Goal: Check status: Check status

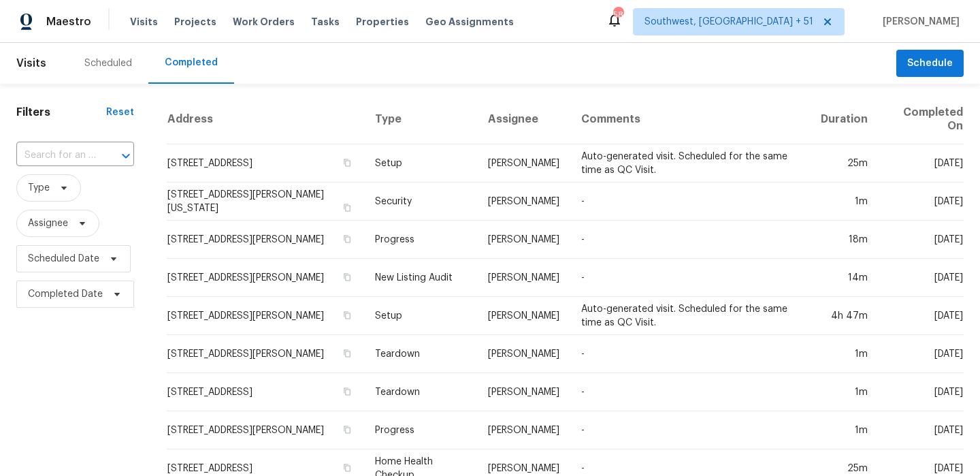
click at [74, 155] on input "text" at bounding box center [56, 155] width 80 height 21
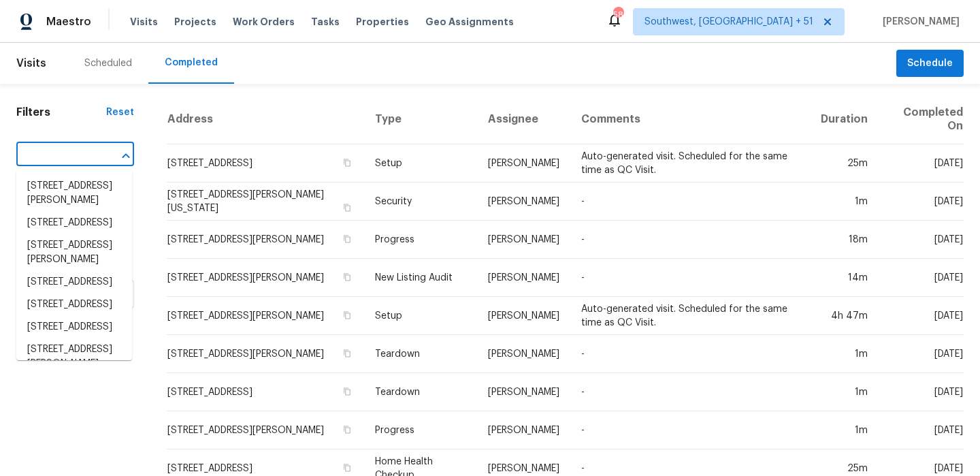
type input "v"
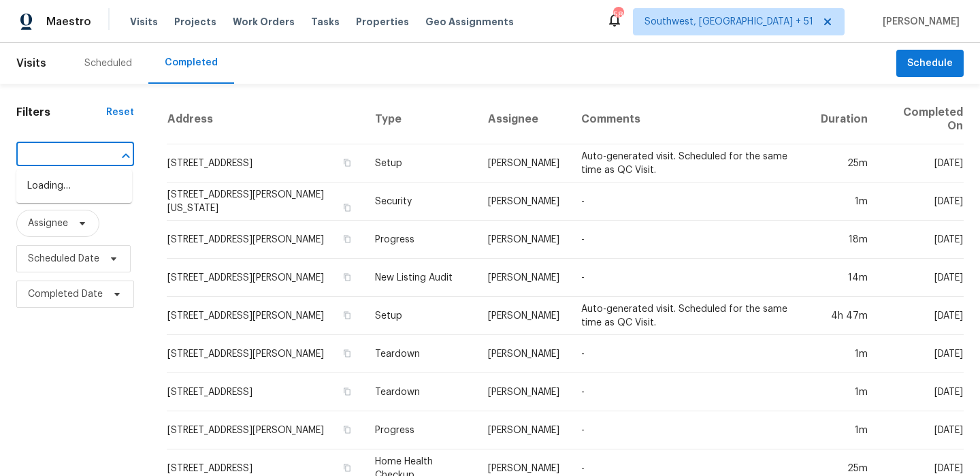
paste input "[STREET_ADDRESS][PERSON_NAME]"
type input "[STREET_ADDRESS][PERSON_NAME]"
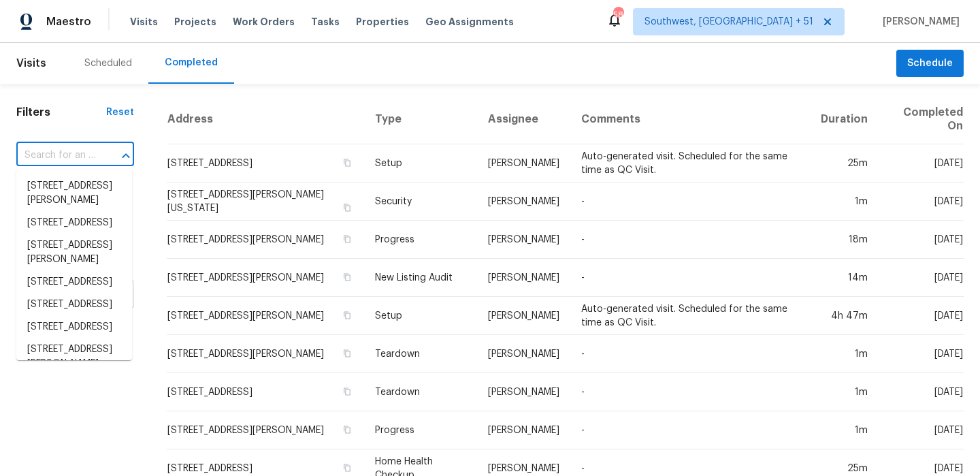
click at [77, 148] on input "text" at bounding box center [56, 155] width 80 height 21
paste input "[STREET_ADDRESS][PERSON_NAME]"
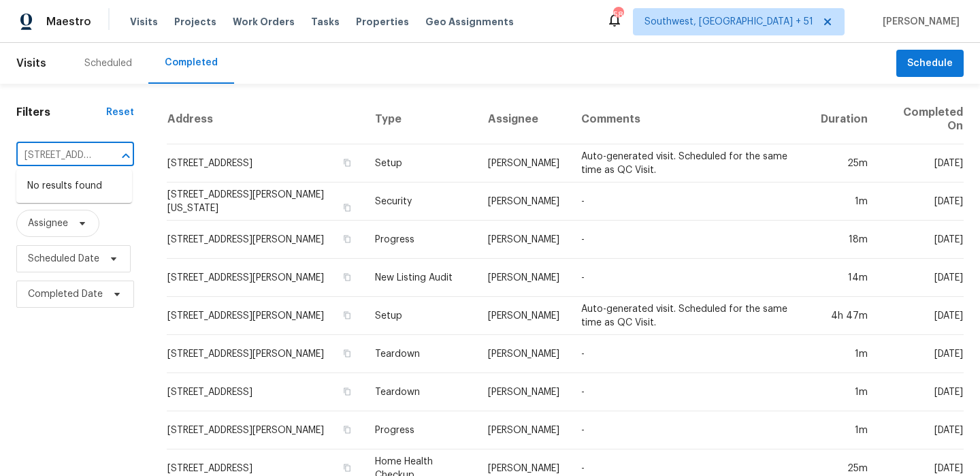
drag, startPoint x: 55, startPoint y: 153, endPoint x: 13, endPoint y: 153, distance: 42.2
click at [76, 151] on input "[STREET_ADDRESS][PERSON_NAME]" at bounding box center [56, 155] width 80 height 21
drag, startPoint x: 72, startPoint y: 157, endPoint x: 97, endPoint y: 157, distance: 25.2
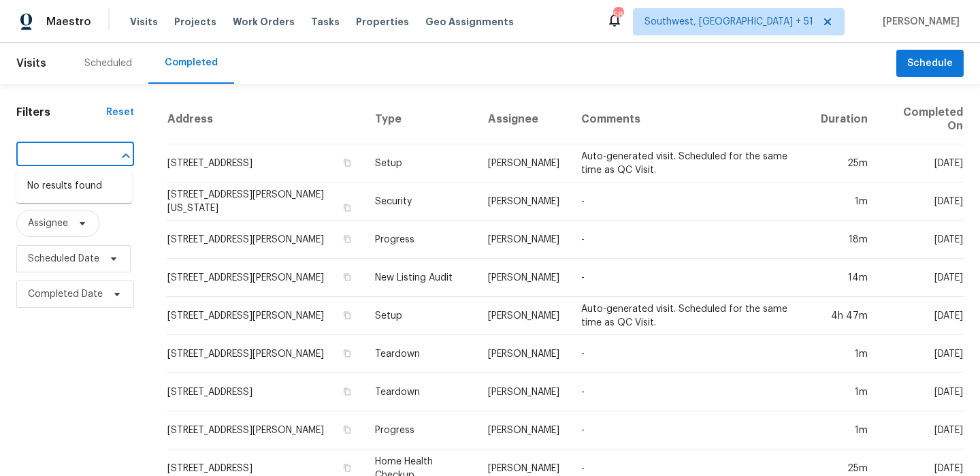
click at [97, 157] on div "[STREET_ADDRESS][PERSON_NAME] ​" at bounding box center [75, 155] width 118 height 21
click at [61, 155] on input "[STREET_ADDRESS][PERSON_NAME]" at bounding box center [56, 155] width 80 height 21
click at [99, 155] on div at bounding box center [116, 155] width 35 height 19
click at [92, 153] on input "[STREET_ADDRESS][PERSON_NAME]" at bounding box center [56, 155] width 80 height 21
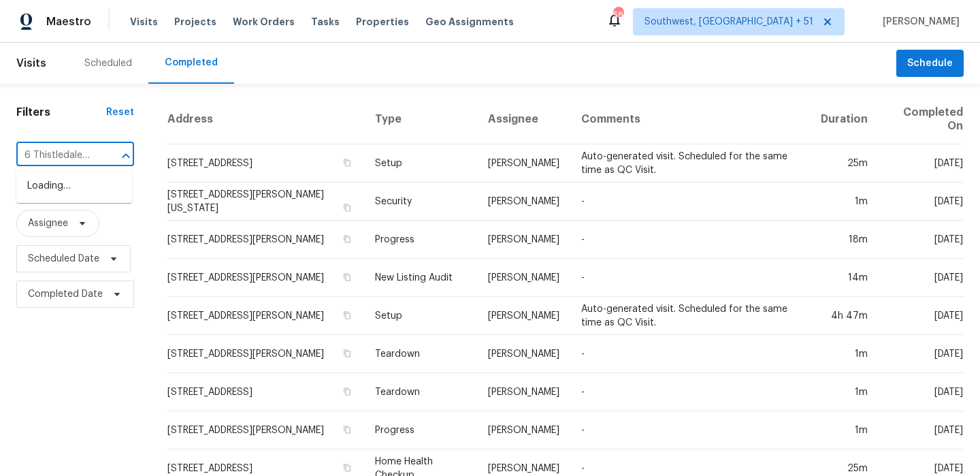
scroll to position [0, 7]
type input "26 Thistledale Ct"
click at [71, 183] on li "[STREET_ADDRESS][PERSON_NAME]" at bounding box center [74, 193] width 116 height 37
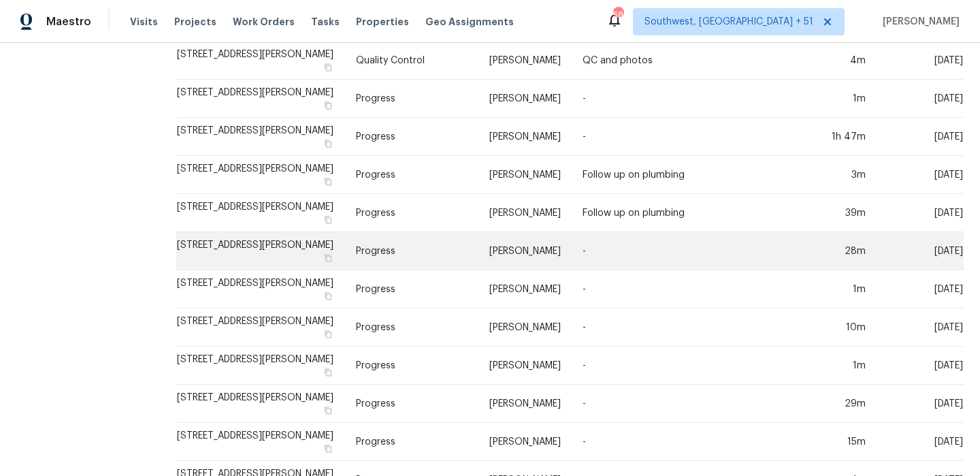
scroll to position [472, 0]
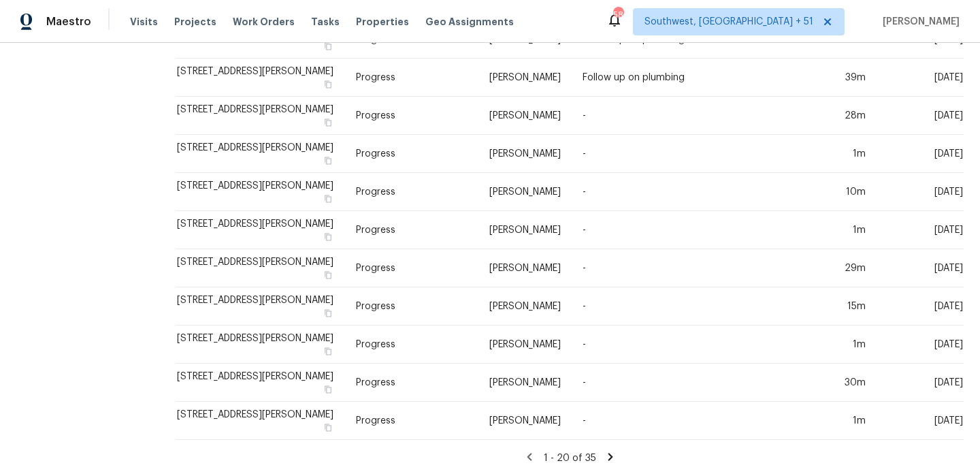
click at [605, 457] on icon at bounding box center [611, 457] width 12 height 12
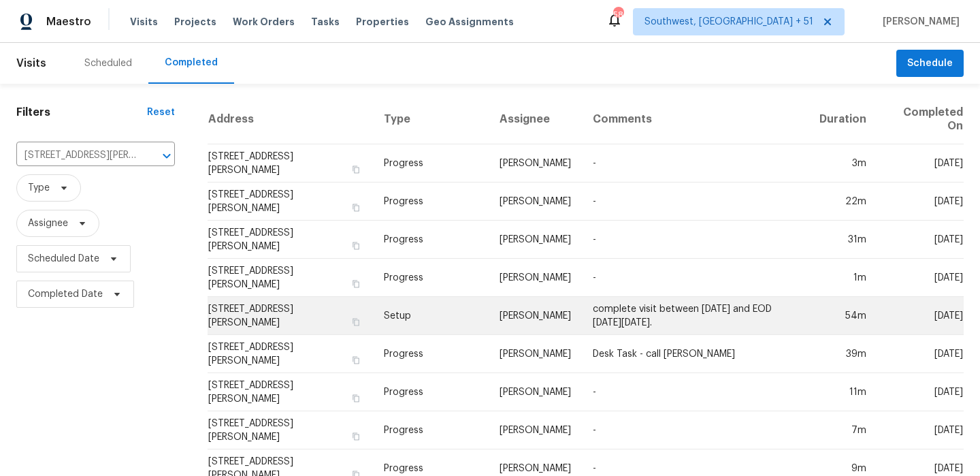
scroll to position [276, 0]
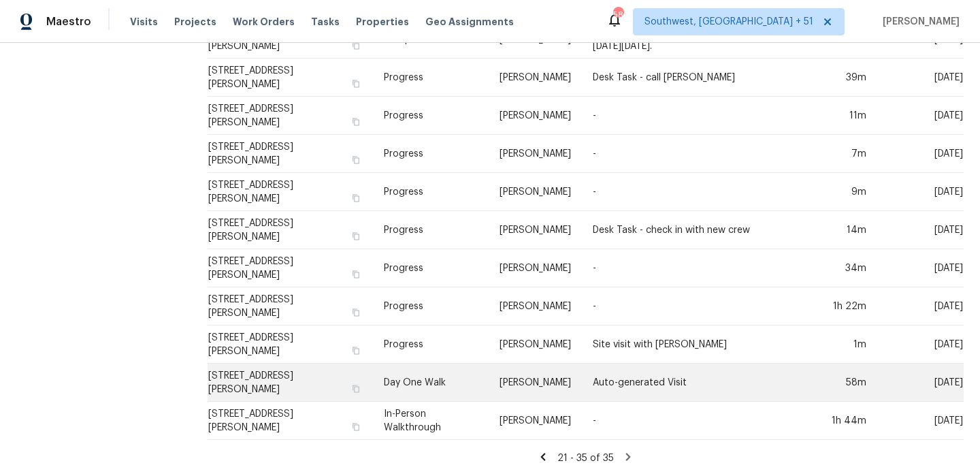
click at [478, 380] on td "Day One Walk" at bounding box center [431, 383] width 116 height 38
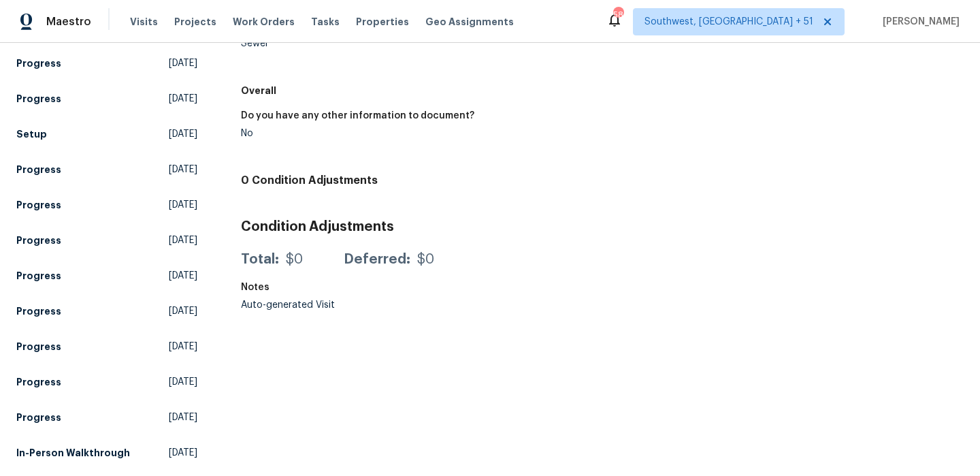
scroll to position [972, 0]
click at [169, 446] on span "[DATE]" at bounding box center [183, 453] width 29 height 14
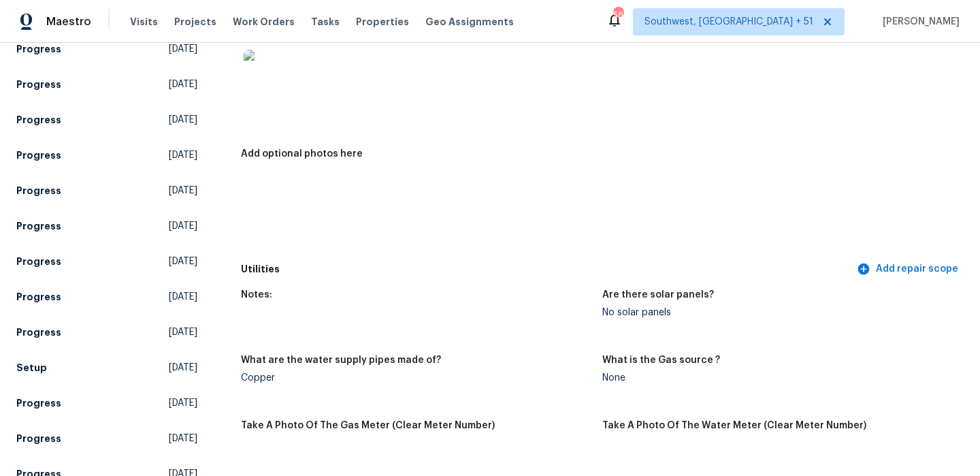
scroll to position [726, 0]
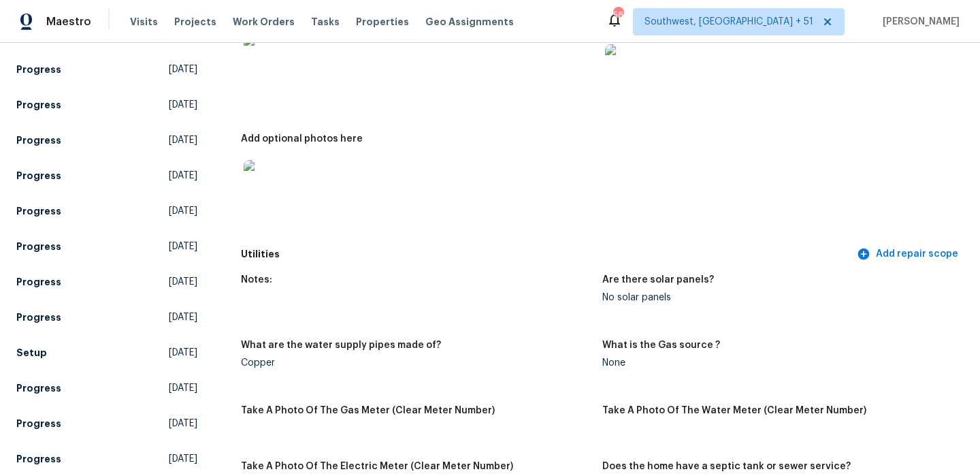
drag, startPoint x: 237, startPoint y: 268, endPoint x: 295, endPoint y: 274, distance: 58.8
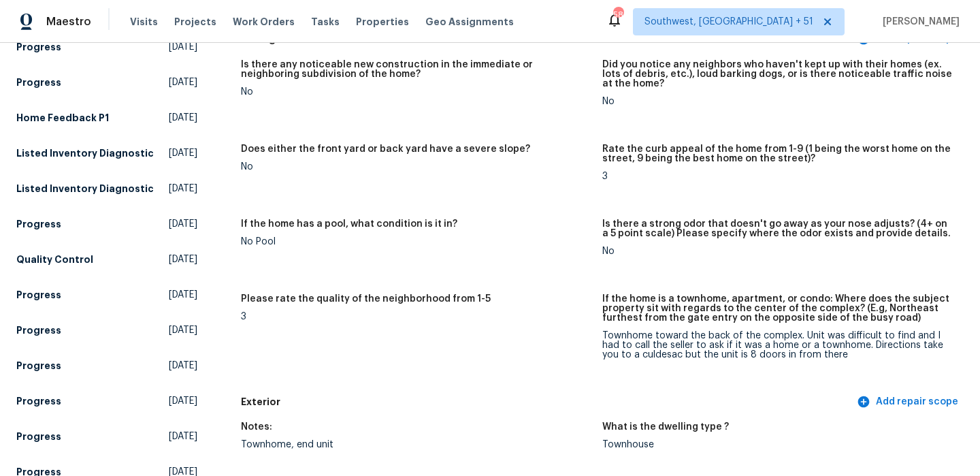
scroll to position [0, 0]
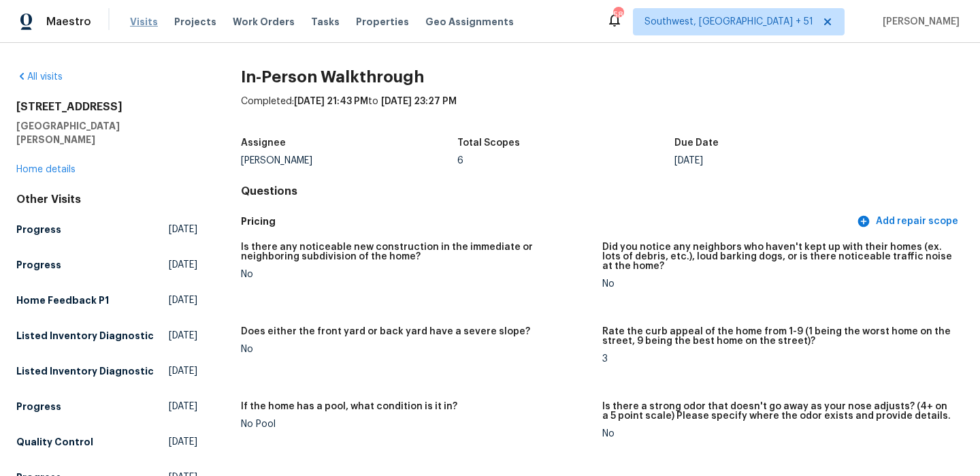
click at [138, 25] on span "Visits" at bounding box center [144, 22] width 28 height 14
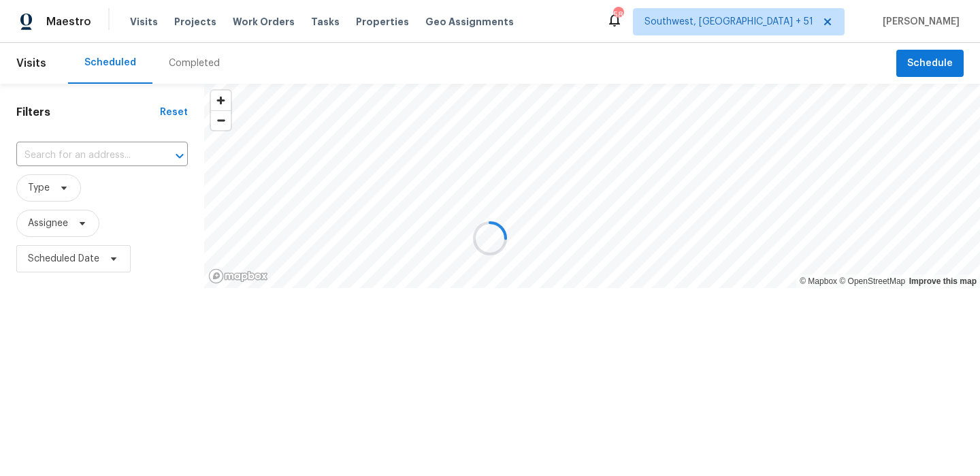
click at [195, 65] on div at bounding box center [490, 238] width 980 height 476
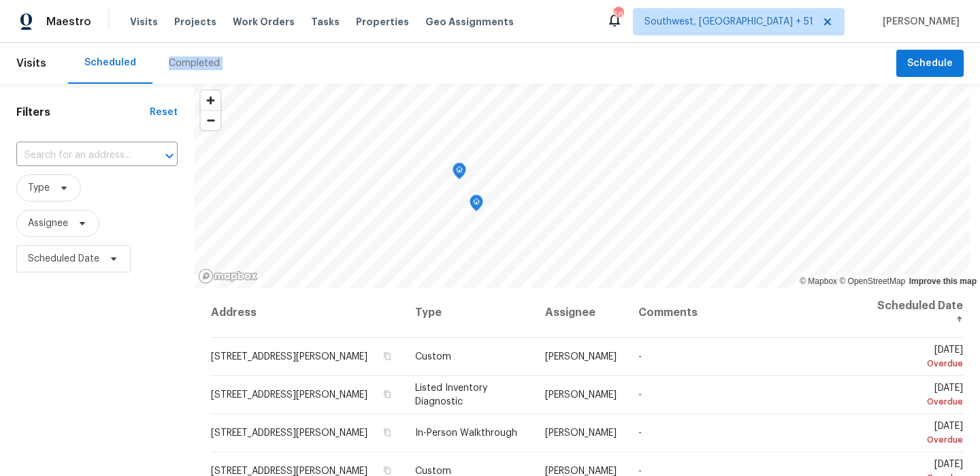
click at [195, 65] on div "Completed" at bounding box center [194, 64] width 51 height 14
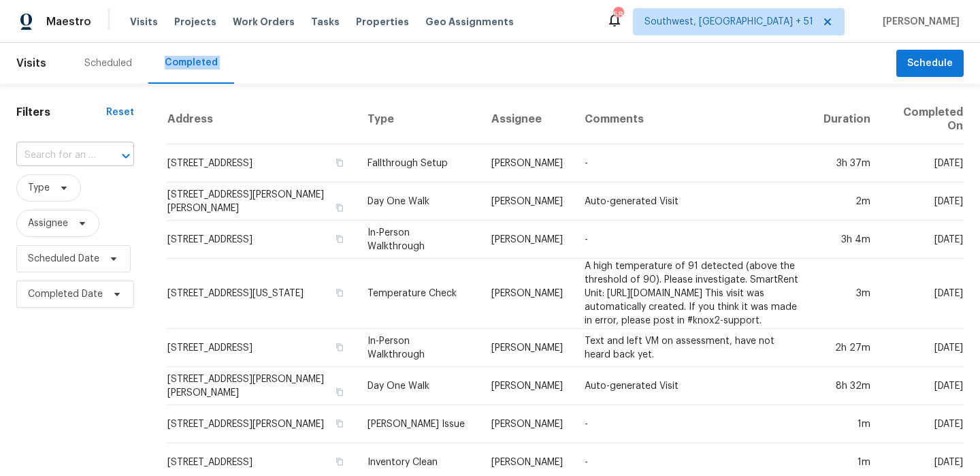
click at [101, 157] on div at bounding box center [116, 155] width 35 height 19
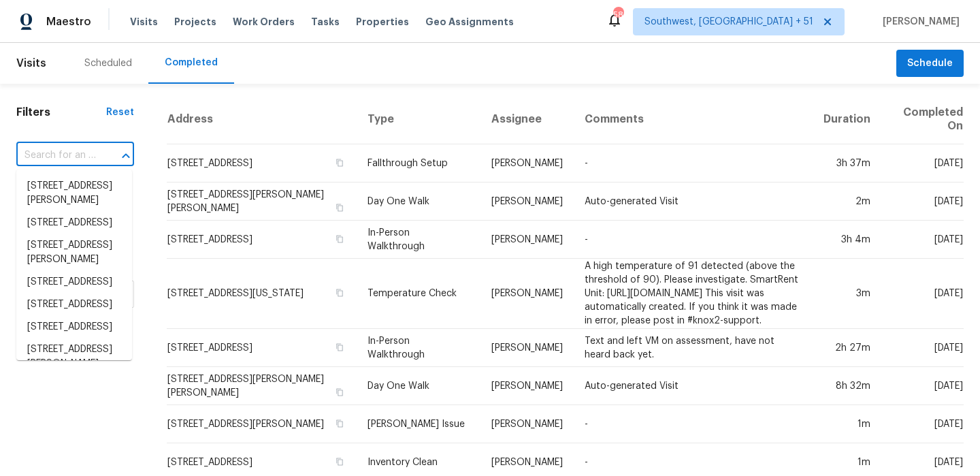
paste input "[STREET_ADDRESS]"
type input "[STREET_ADDRESS]"
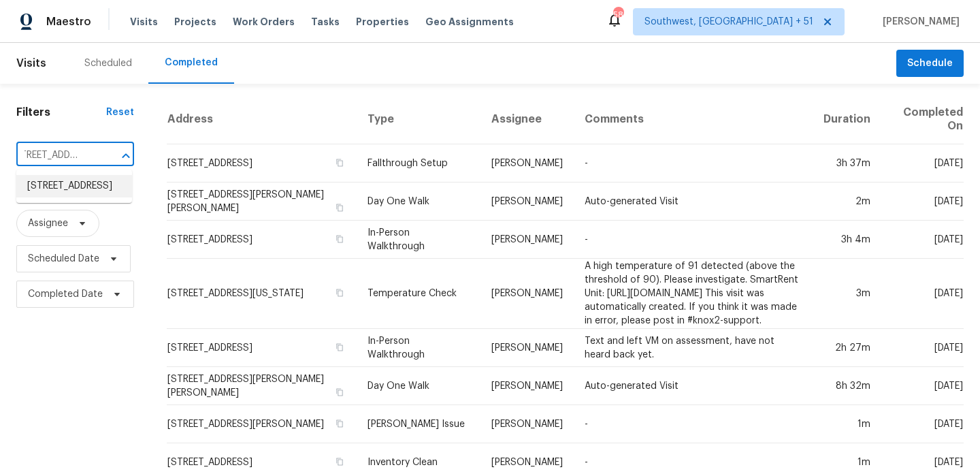
click at [85, 179] on li "[STREET_ADDRESS]" at bounding box center [74, 186] width 116 height 22
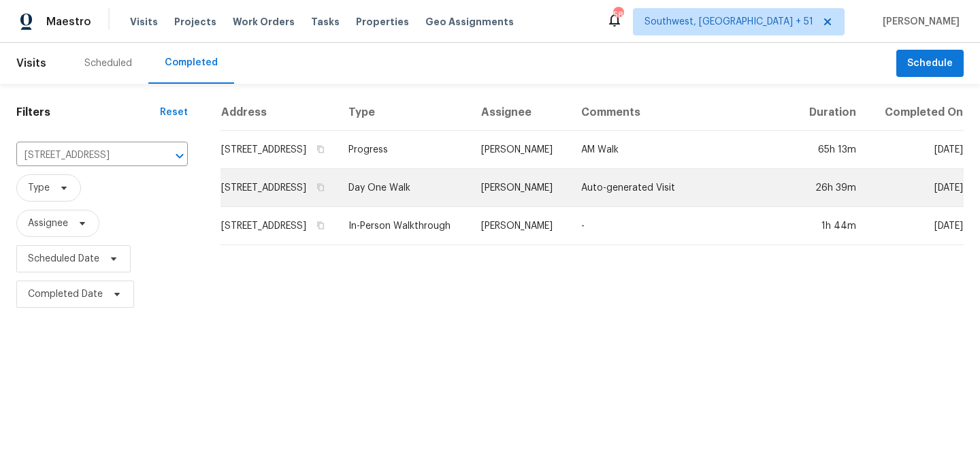
click at [470, 204] on td "Day One Walk" at bounding box center [404, 188] width 133 height 38
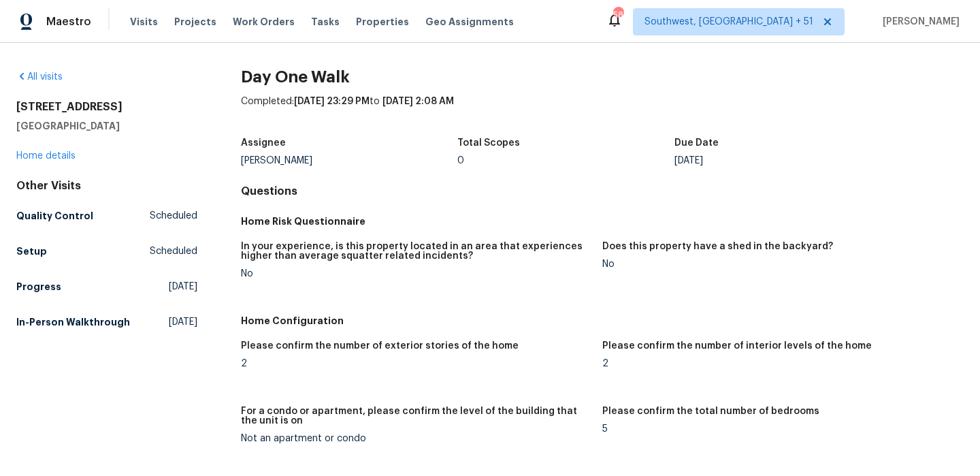
scroll to position [1469, 0]
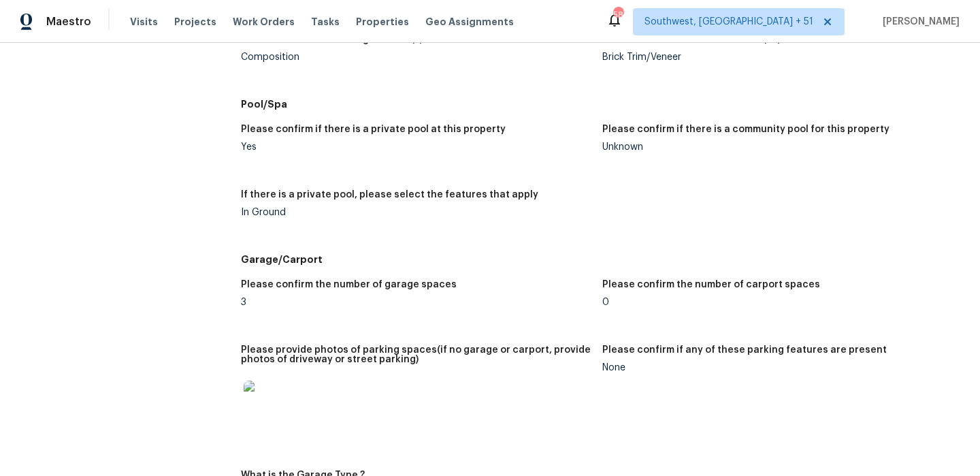
drag, startPoint x: 359, startPoint y: 275, endPoint x: 453, endPoint y: 275, distance: 93.3
click at [451, 275] on div "Please confirm the number of garage spaces 3 Please confirm the number of carpo…" at bounding box center [602, 400] width 723 height 256
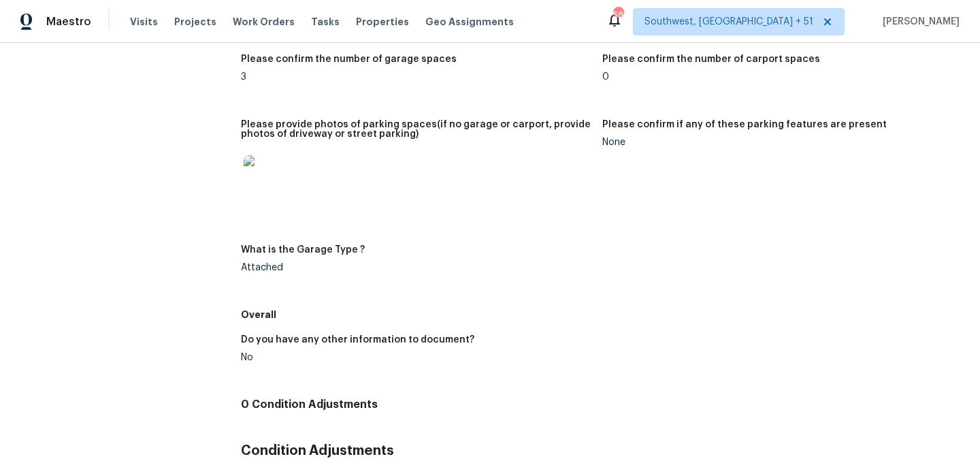
scroll to position [1737, 0]
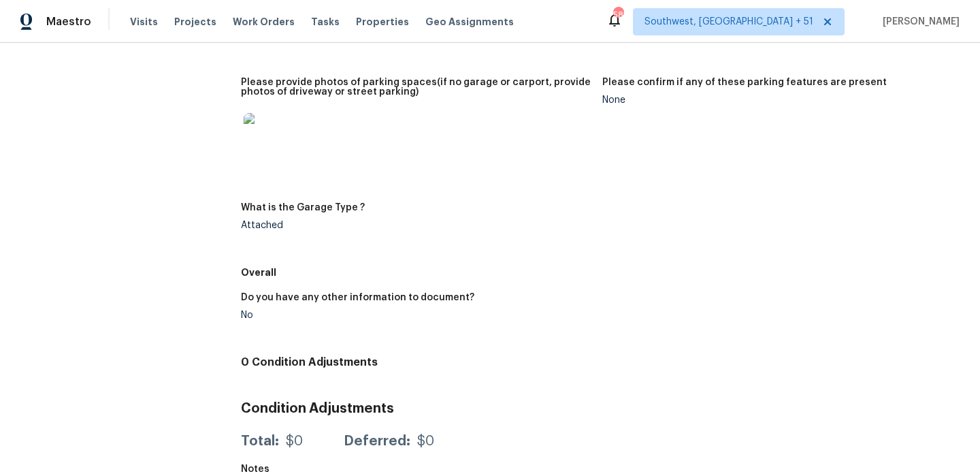
click at [272, 211] on h5 "What is the Garage Type ?" at bounding box center [303, 208] width 124 height 10
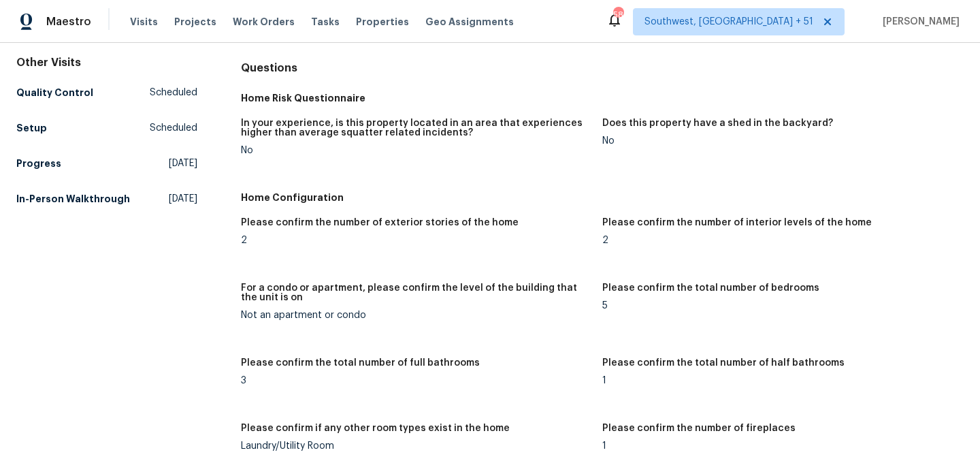
scroll to position [47, 0]
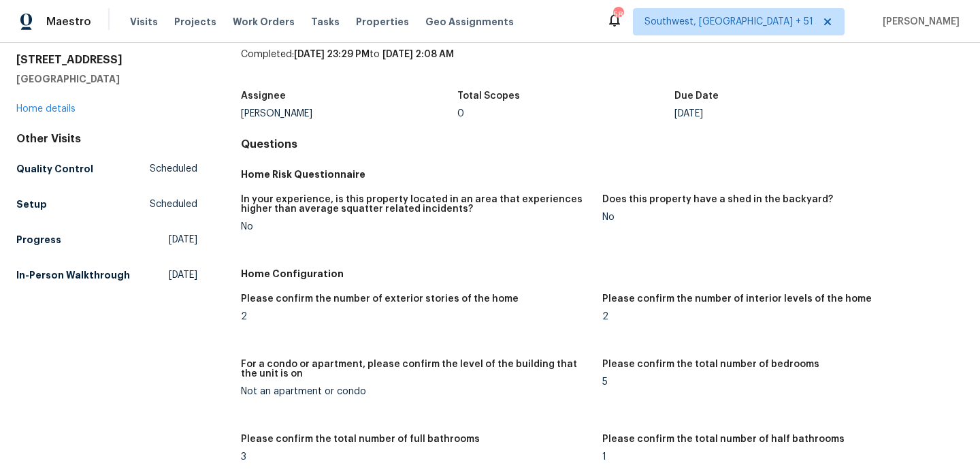
click at [135, 29] on div "Visits Projects Work Orders Tasks Properties Geo Assignments" at bounding box center [330, 21] width 400 height 27
click at [140, 24] on span "Visits" at bounding box center [144, 22] width 28 height 14
